Goal: Feedback & Contribution: Leave review/rating

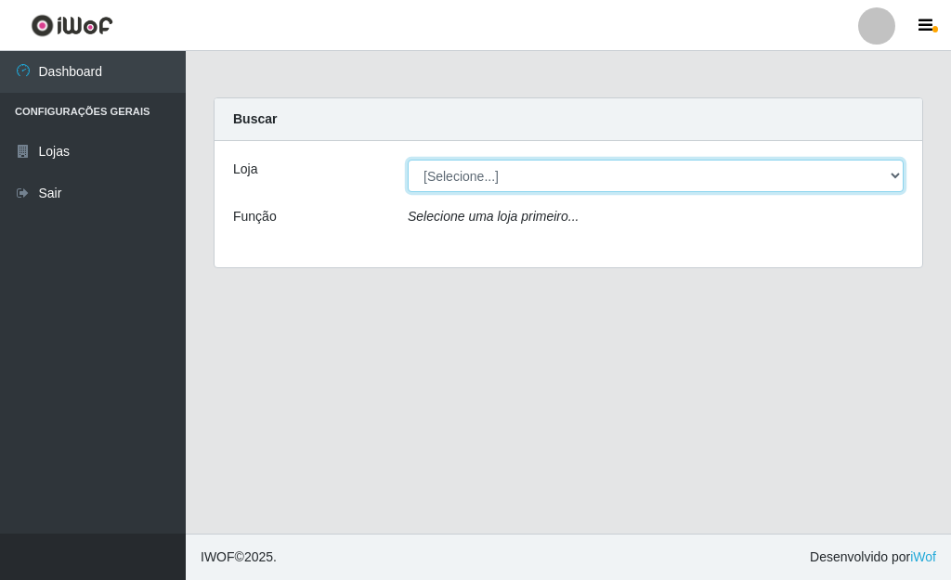
click at [728, 178] on select "[Selecione...] Bemais Supermercados - [GEOGRAPHIC_DATA]" at bounding box center [655, 176] width 496 height 32
click at [407, 160] on select "[Selecione...] Bemais Supermercados - [GEOGRAPHIC_DATA]" at bounding box center [655, 176] width 496 height 32
click at [557, 172] on select "[Selecione...] Bemais Supermercados - [GEOGRAPHIC_DATA]" at bounding box center [655, 176] width 496 height 32
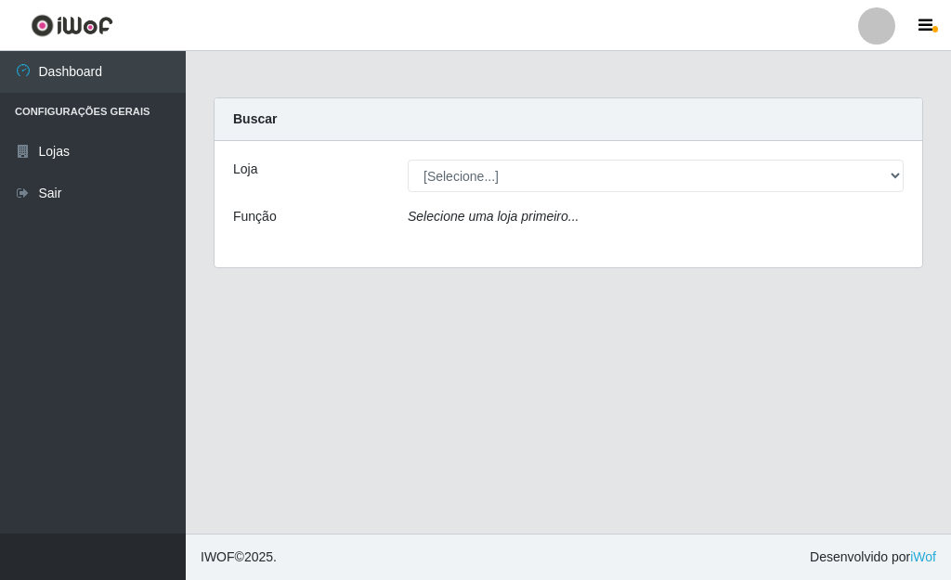
drag, startPoint x: 535, startPoint y: 236, endPoint x: 535, endPoint y: 220, distance: 15.8
click at [535, 229] on div "Loja [Selecione...] Bemais Supermercados - Três Ruas Função Selecione uma loja …" at bounding box center [567, 204] width 707 height 126
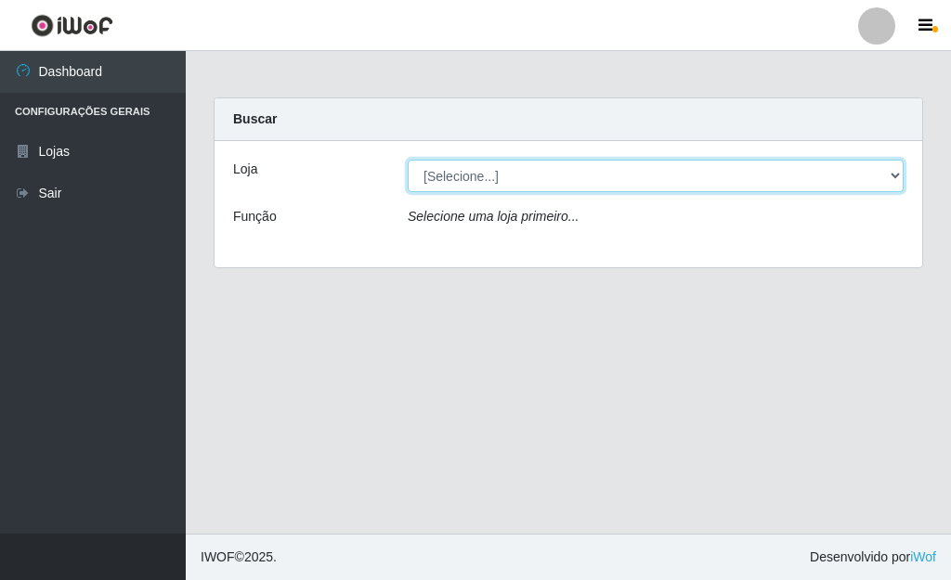
click at [545, 183] on select "[Selecione...] Bemais Supermercados - [GEOGRAPHIC_DATA]" at bounding box center [655, 176] width 496 height 32
select select "249"
click at [407, 160] on select "[Selecione...] Bemais Supermercados - [GEOGRAPHIC_DATA]" at bounding box center [655, 176] width 496 height 32
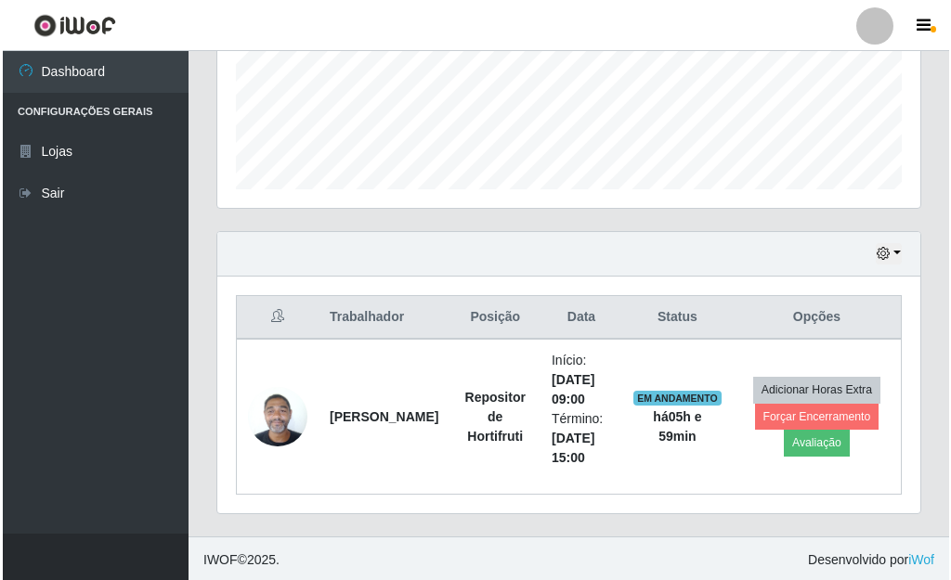
scroll to position [477, 0]
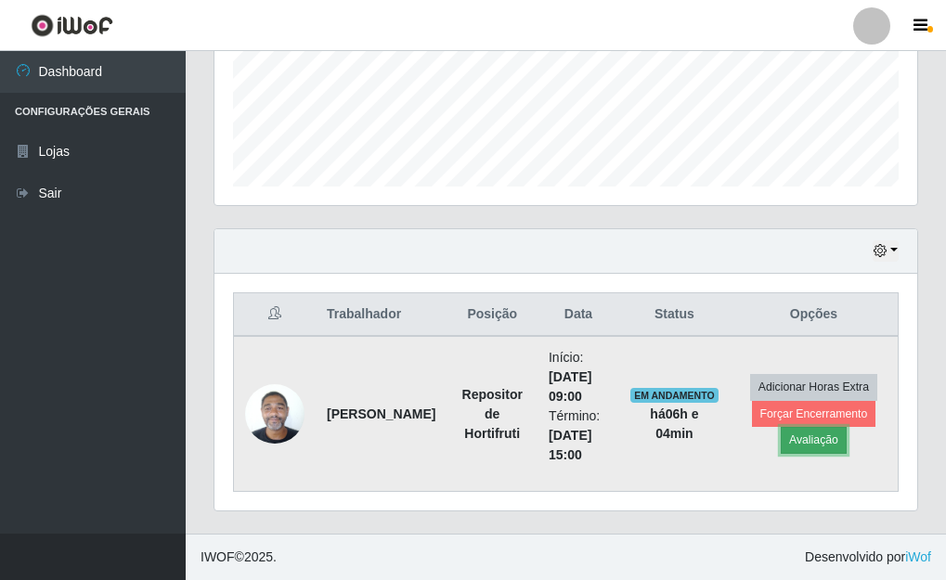
click at [834, 440] on button "Avaliação" at bounding box center [814, 440] width 66 height 26
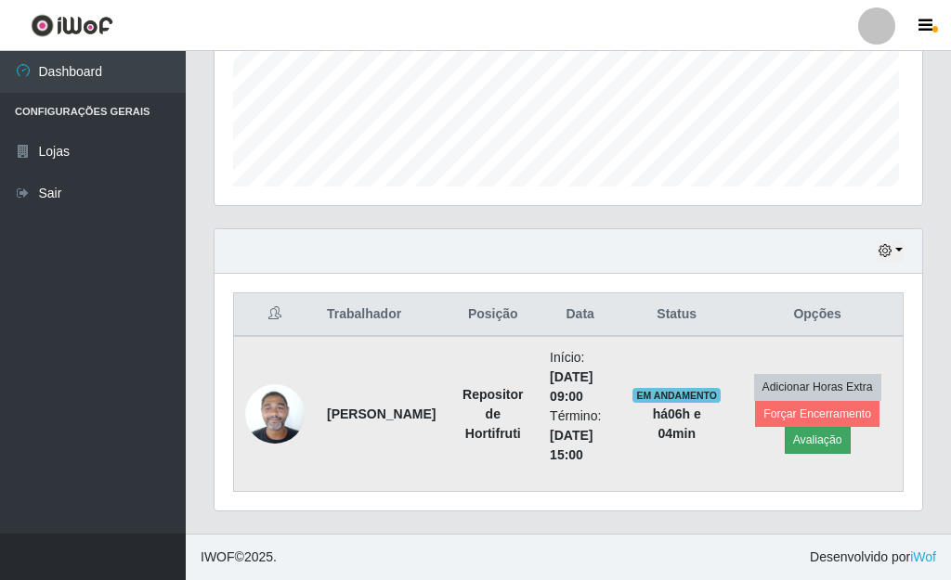
scroll to position [385, 692]
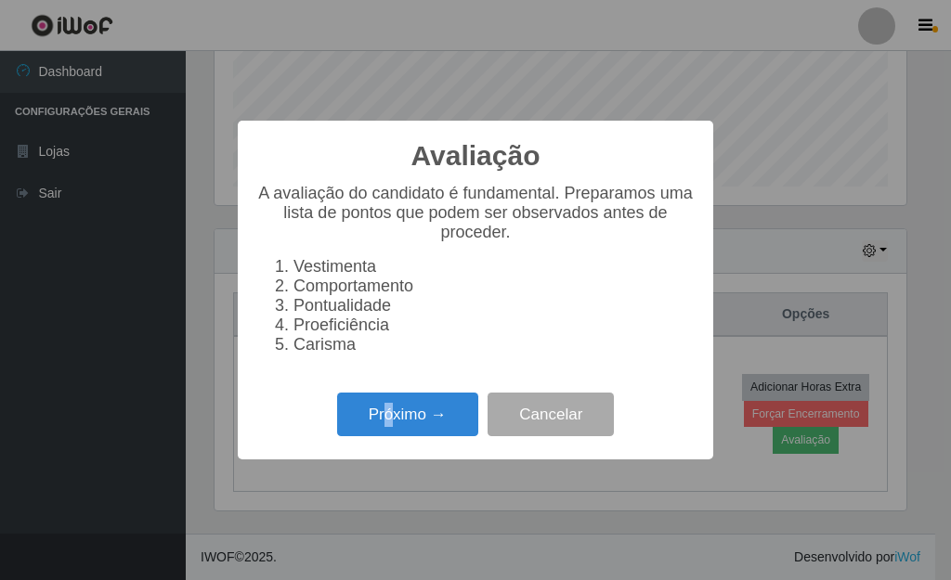
drag, startPoint x: 389, startPoint y: 403, endPoint x: 404, endPoint y: 399, distance: 15.3
click at [391, 403] on div "Próximo → Cancelar" at bounding box center [475, 414] width 438 height 53
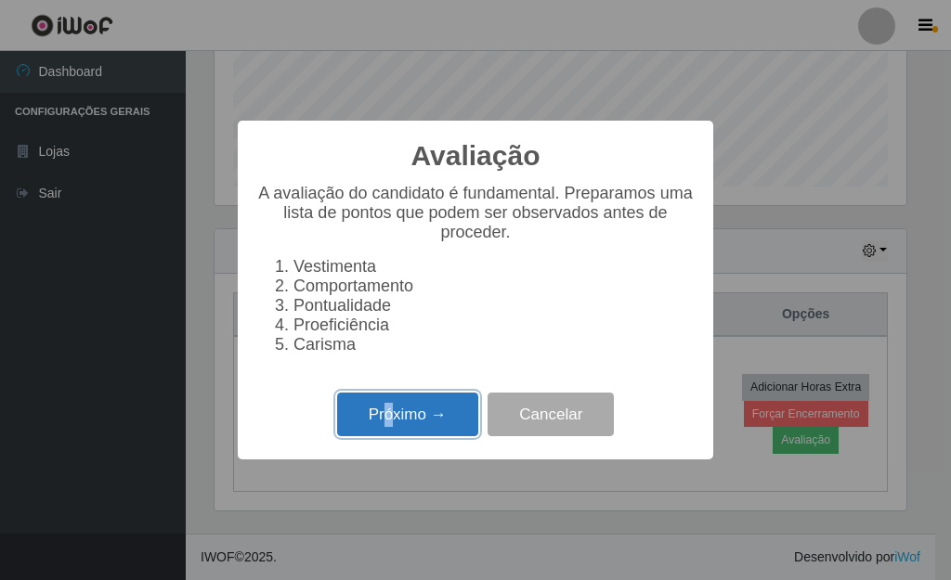
click at [431, 410] on button "Próximo →" at bounding box center [407, 415] width 141 height 44
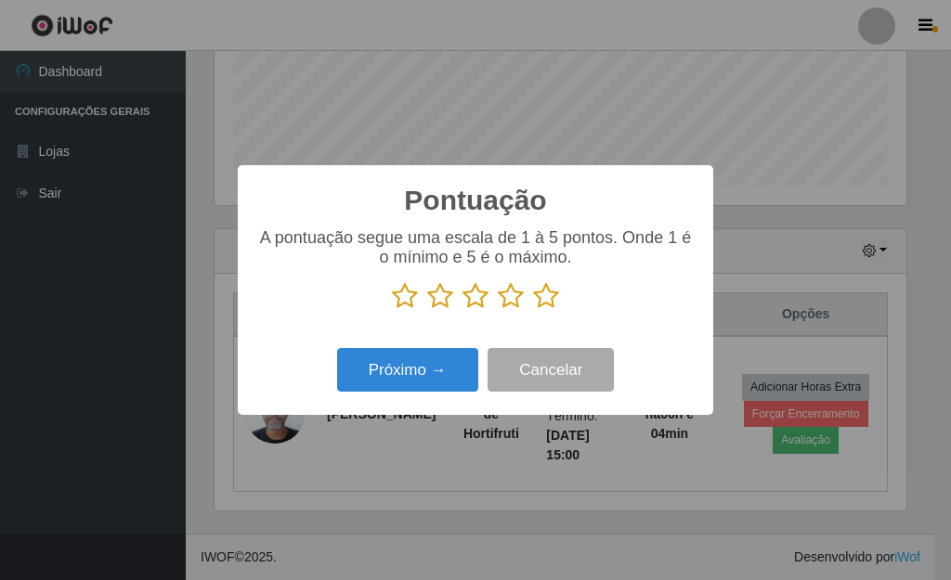
scroll to position [927860, 927554]
click at [546, 296] on icon at bounding box center [546, 296] width 26 height 28
click at [533, 310] on input "radio" at bounding box center [533, 310] width 0 height 0
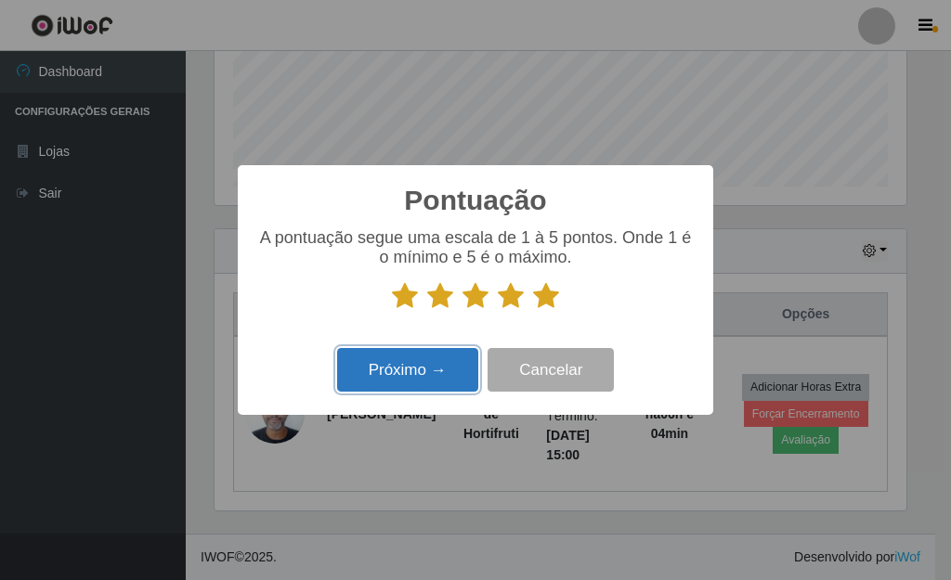
drag, startPoint x: 442, startPoint y: 362, endPoint x: 457, endPoint y: 353, distance: 17.5
click at [457, 353] on button "Próximo →" at bounding box center [407, 370] width 141 height 44
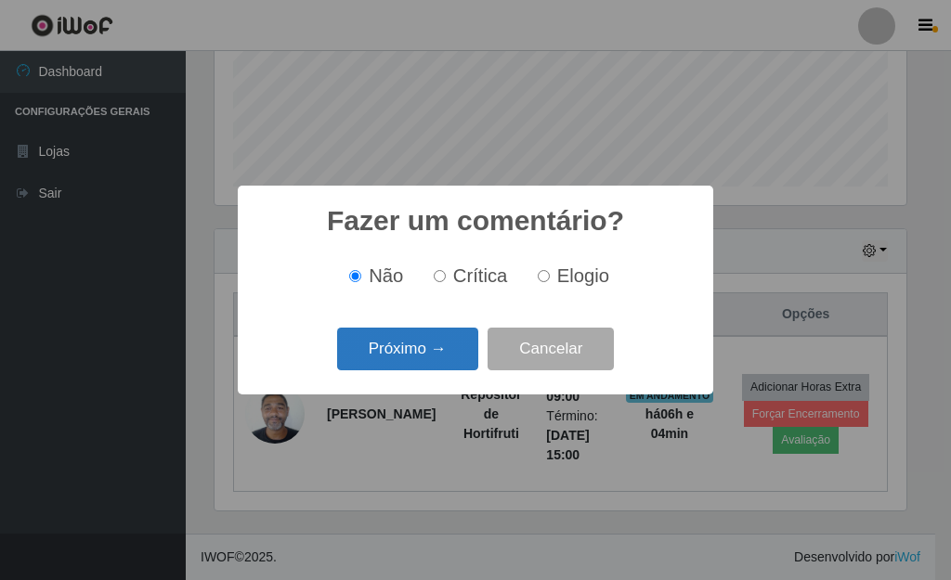
click at [469, 343] on button "Próximo →" at bounding box center [407, 350] width 141 height 44
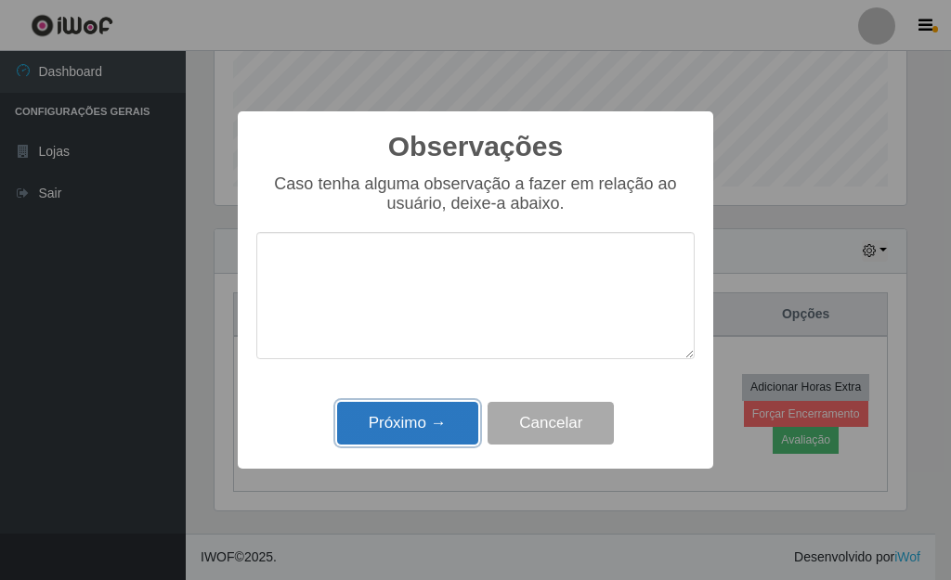
click at [427, 422] on button "Próximo →" at bounding box center [407, 424] width 141 height 44
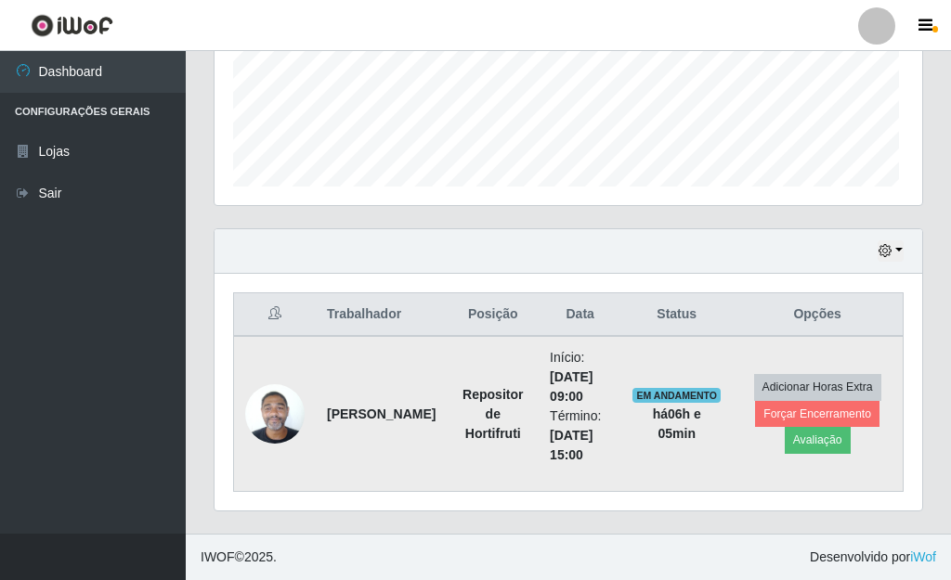
scroll to position [385, 703]
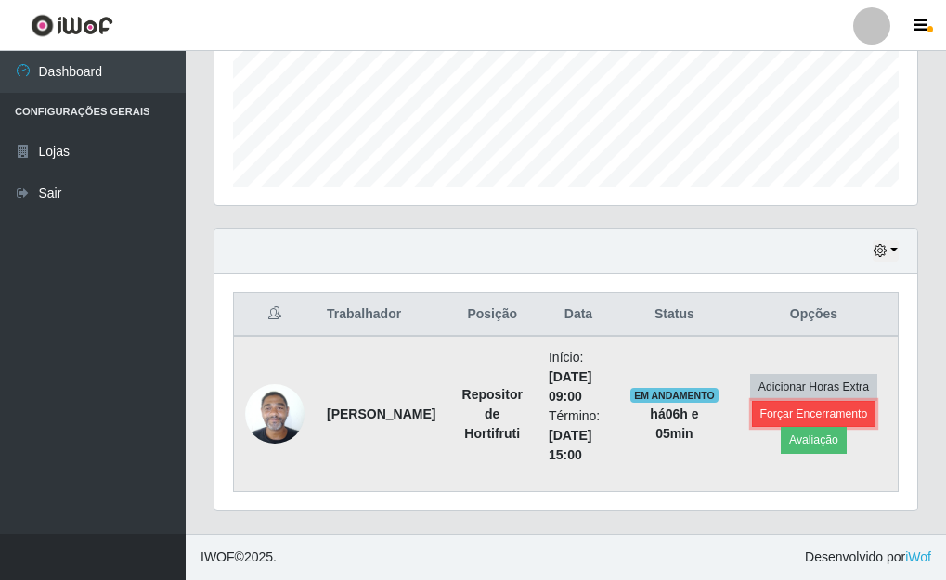
click at [770, 420] on button "Forçar Encerramento" at bounding box center [814, 414] width 124 height 26
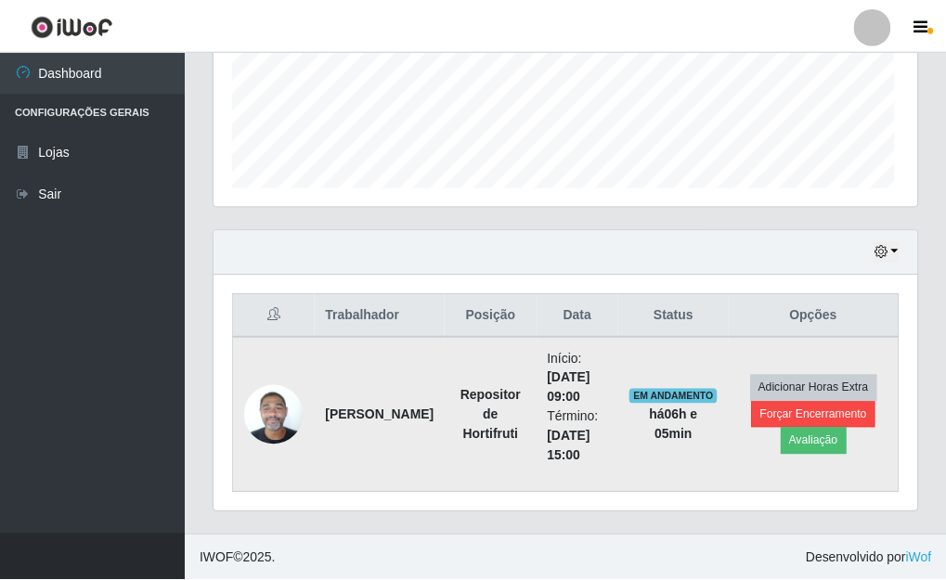
scroll to position [385, 692]
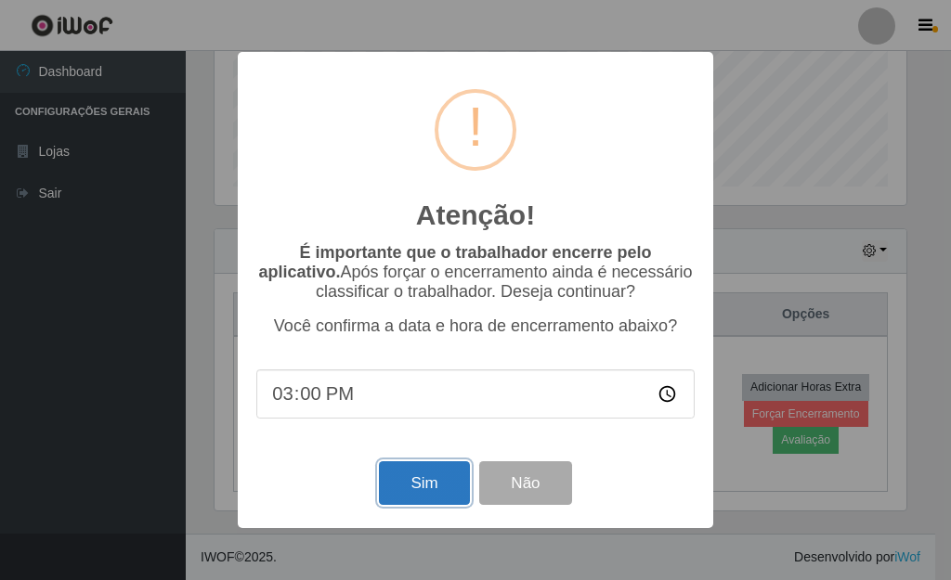
click at [430, 481] on button "Sim" at bounding box center [424, 483] width 90 height 44
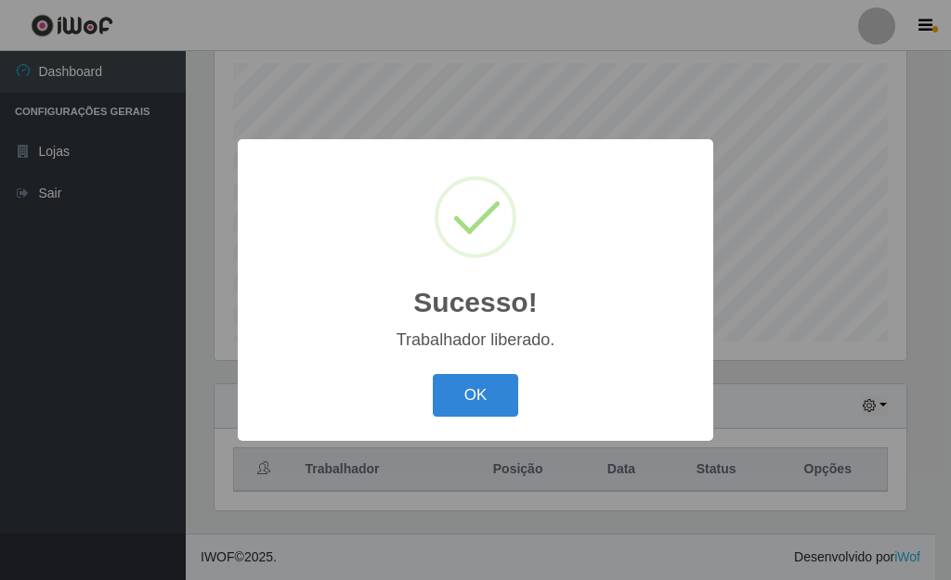
drag, startPoint x: 472, startPoint y: 410, endPoint x: 459, endPoint y: 410, distance: 12.1
click at [465, 409] on button "OK" at bounding box center [476, 396] width 86 height 44
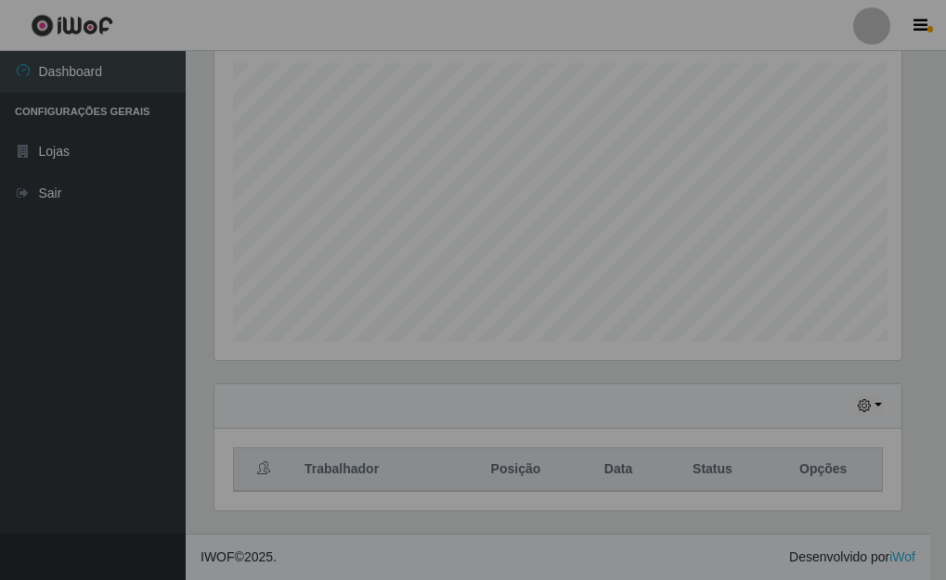
scroll to position [385, 703]
